Goal: Information Seeking & Learning: Understand process/instructions

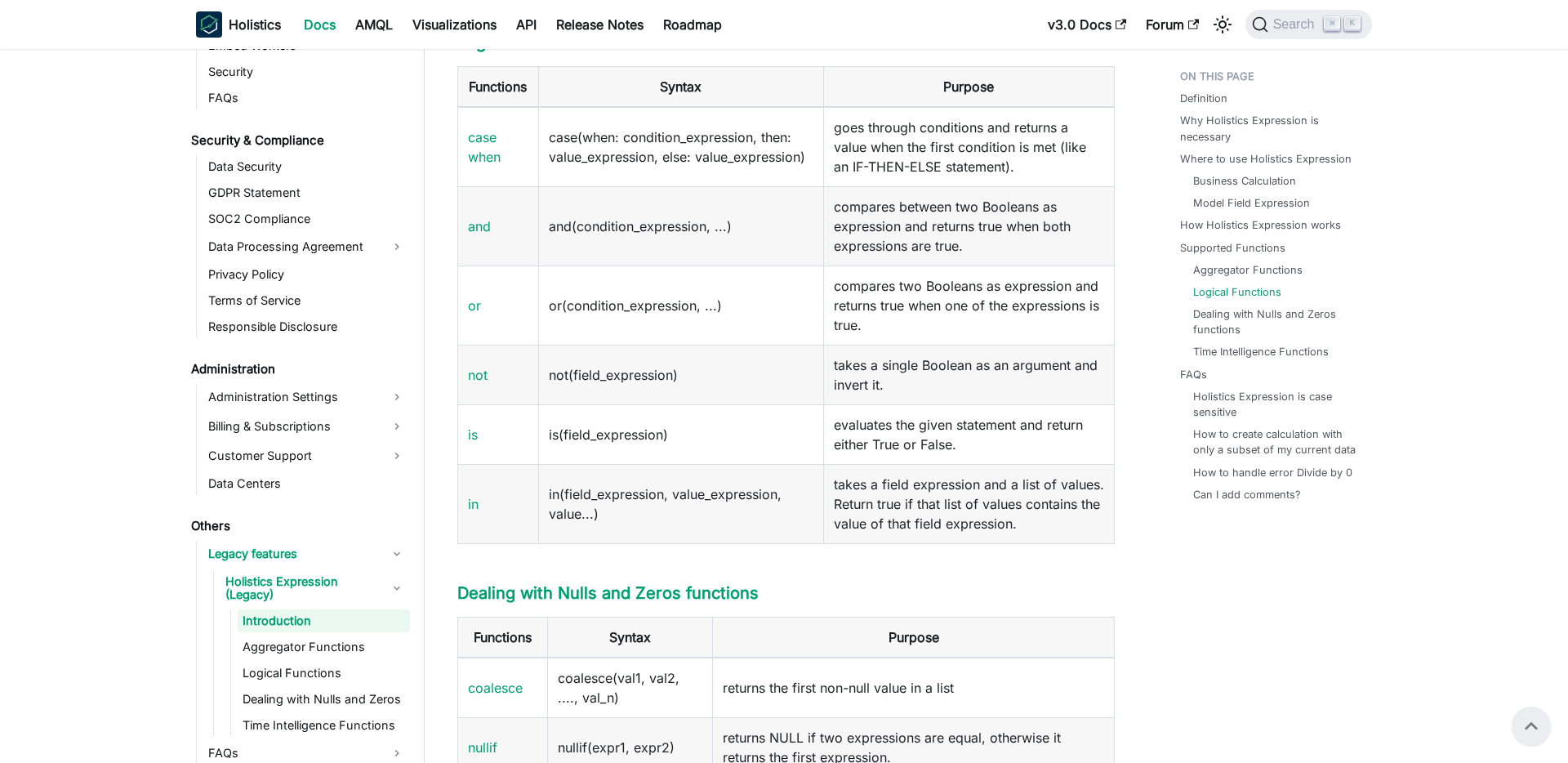
scroll to position [2592, 0]
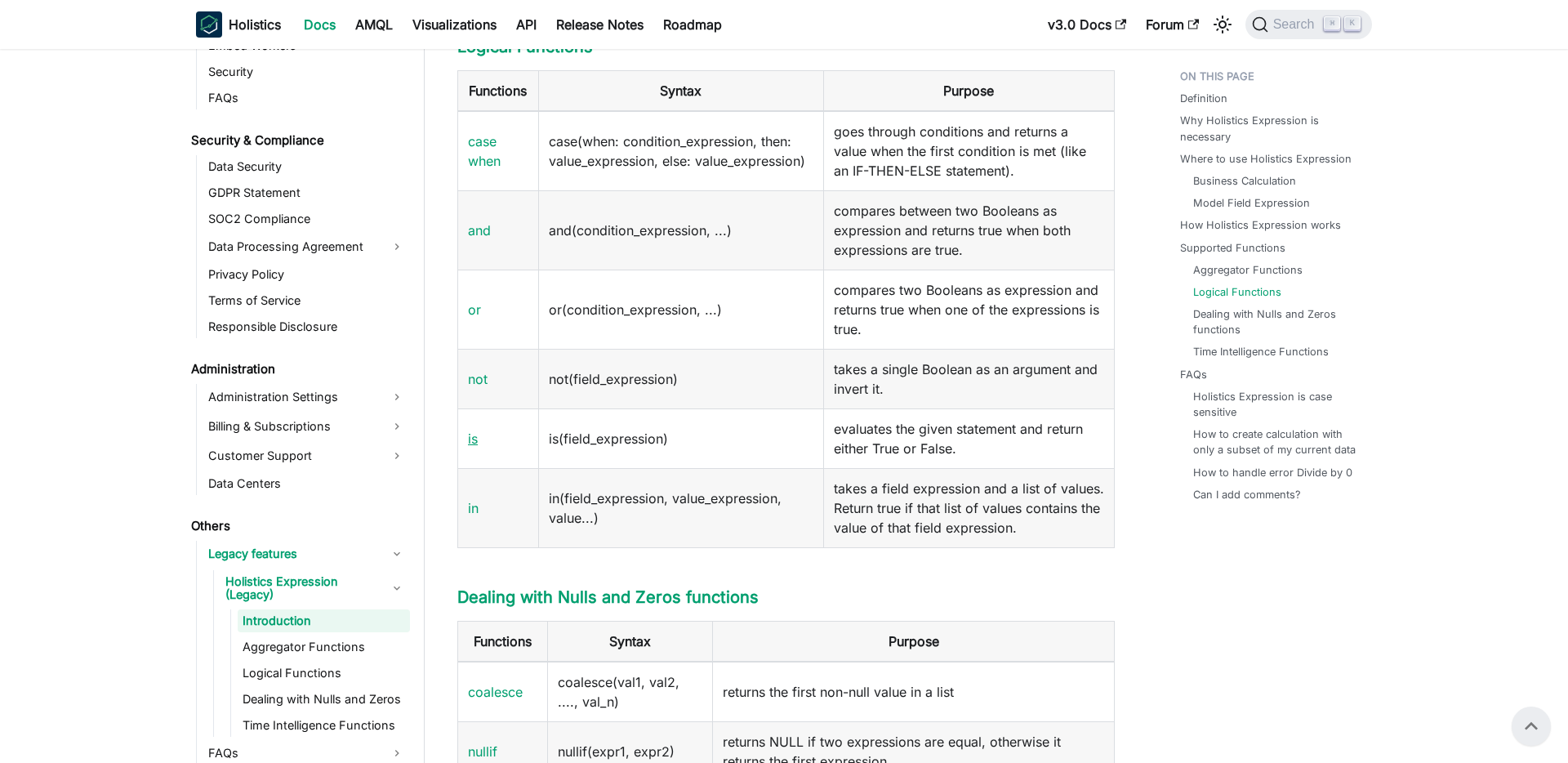
click at [478, 446] on link "is" at bounding box center [473, 439] width 10 height 16
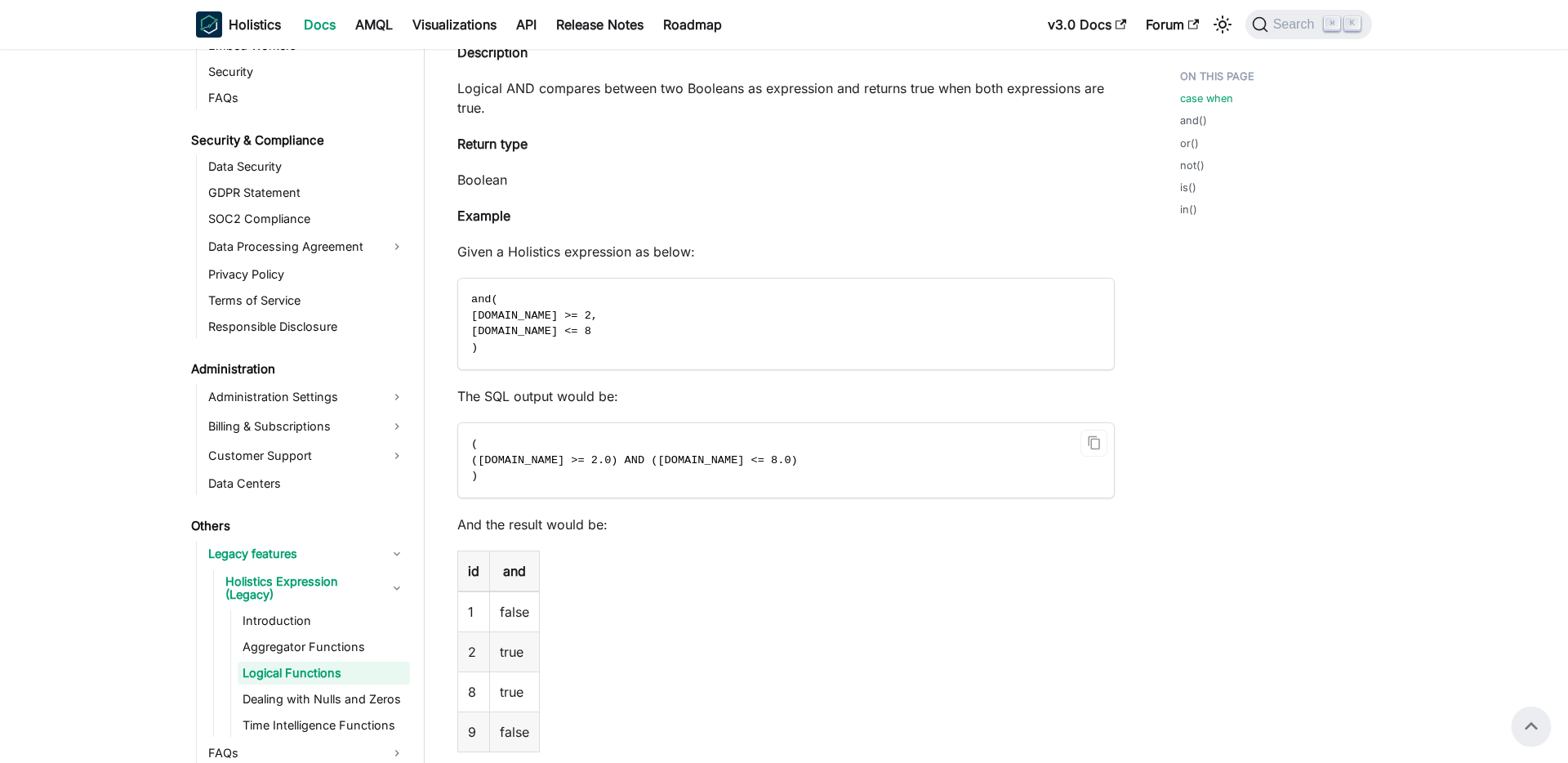
scroll to position [746, 0]
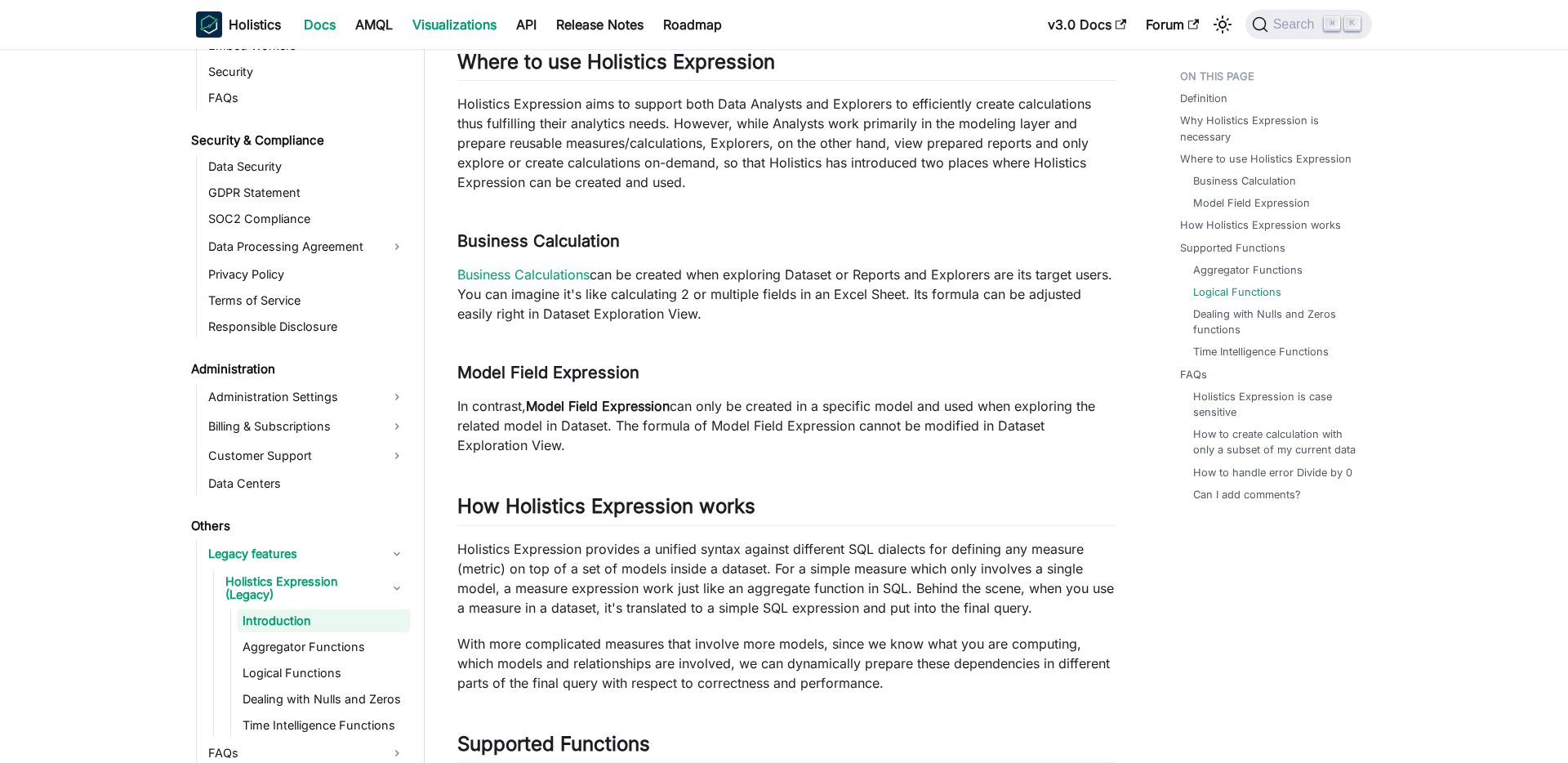
scroll to position [2592, 0]
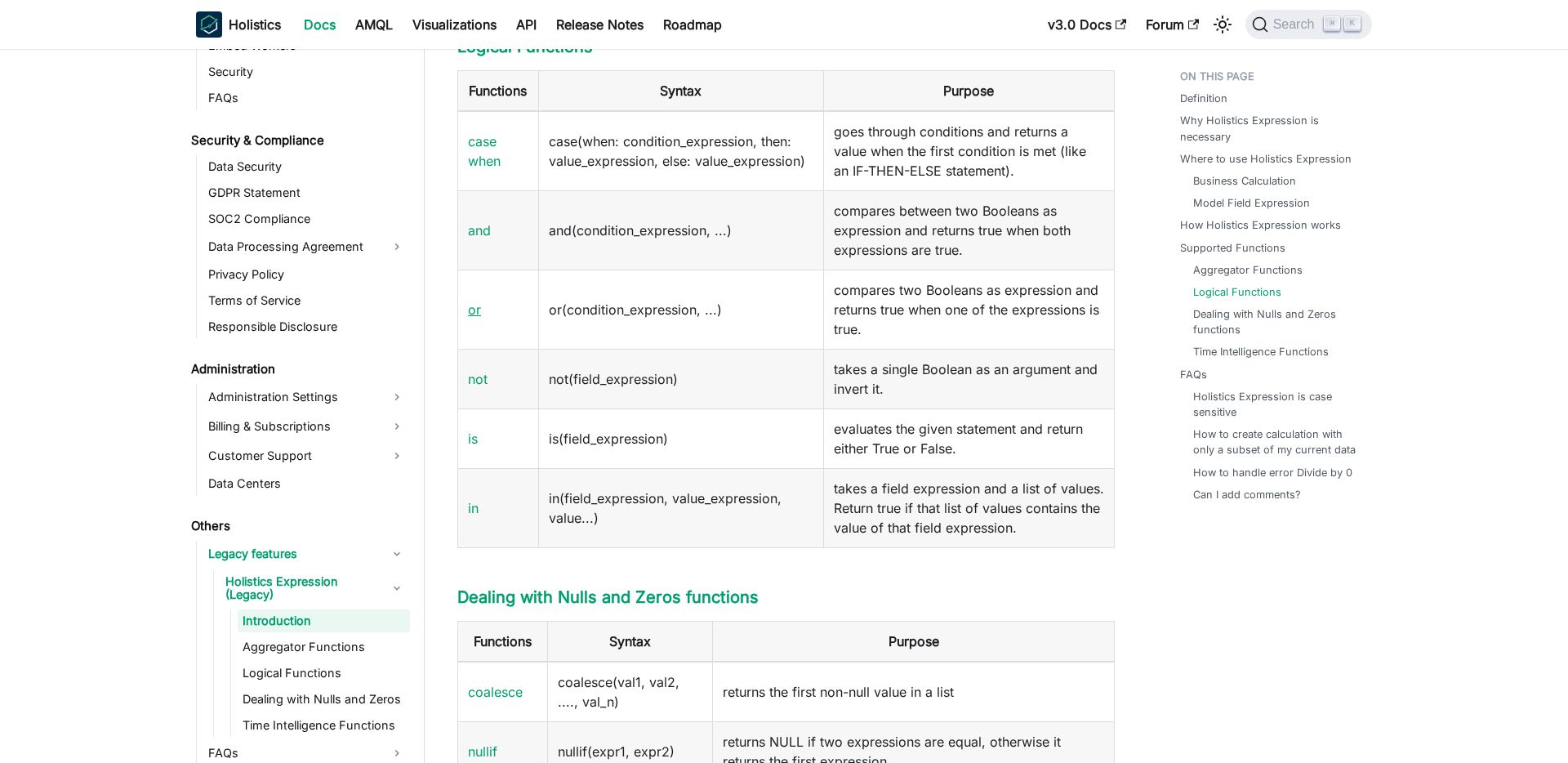
click at [476, 318] on link "or" at bounding box center [474, 309] width 13 height 16
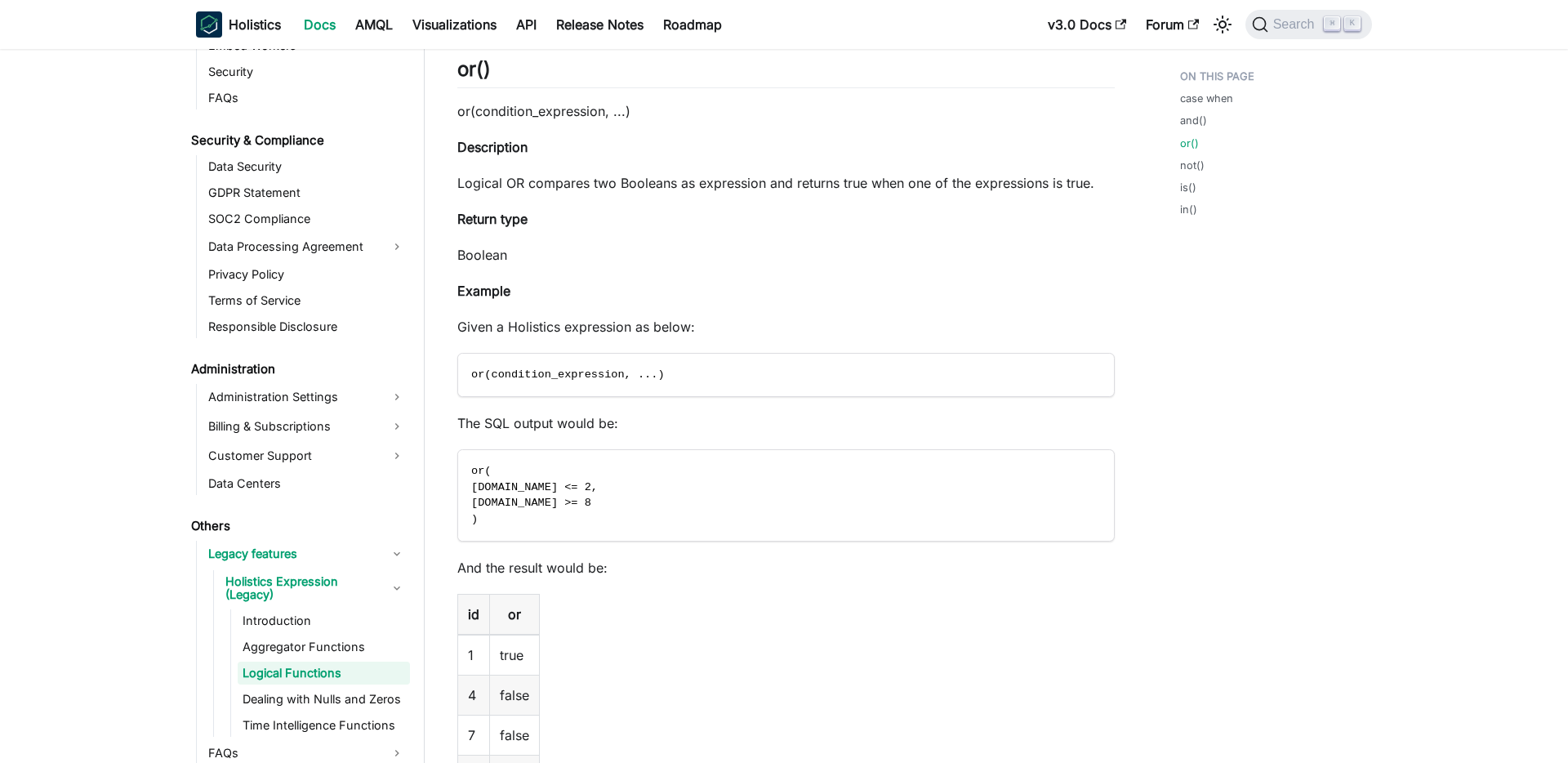
click at [792, 323] on p "Given a Holistics expression as below:" at bounding box center [785, 327] width 657 height 20
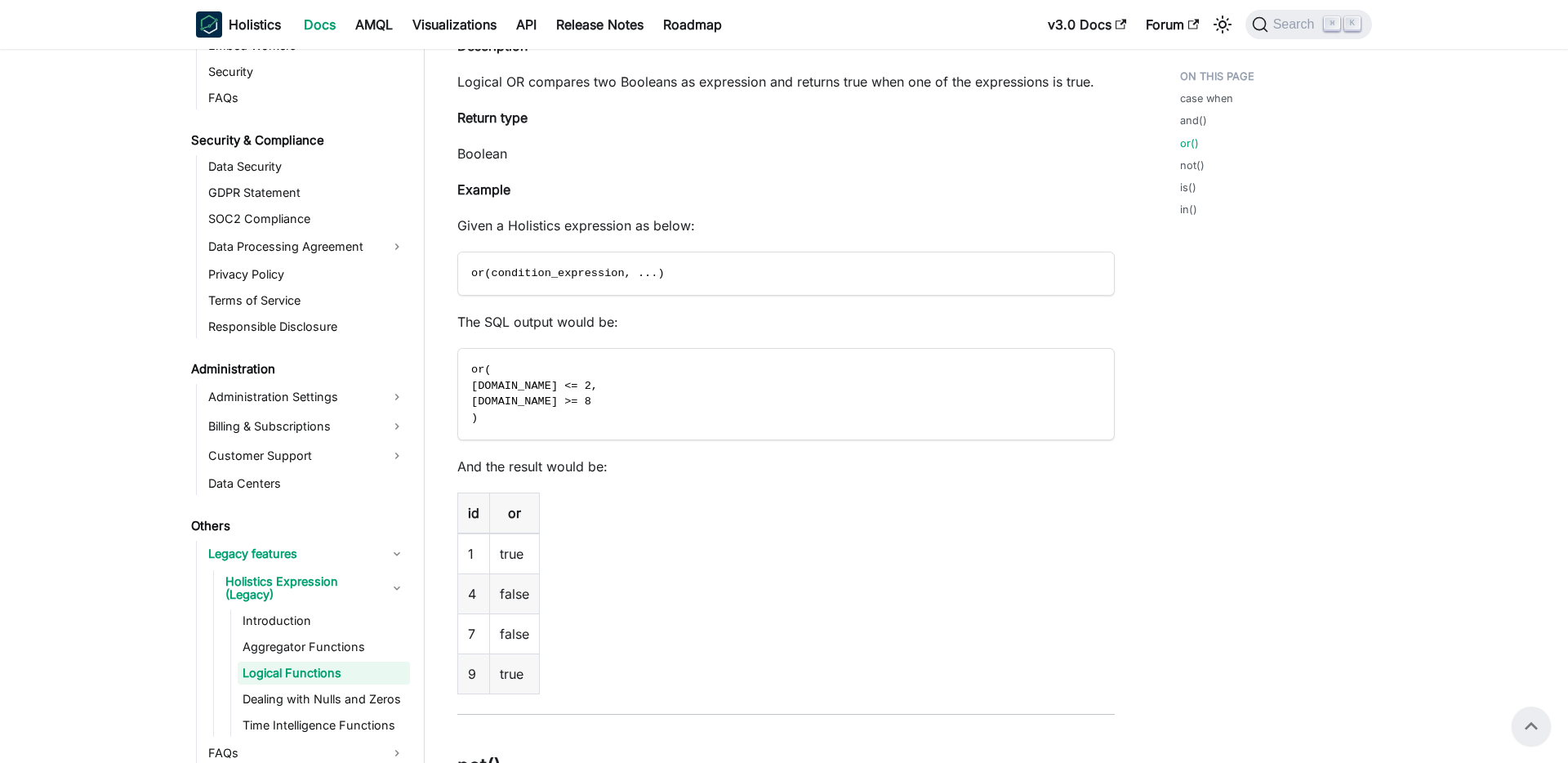
scroll to position [2108, 0]
